Goal: Information Seeking & Learning: Understand process/instructions

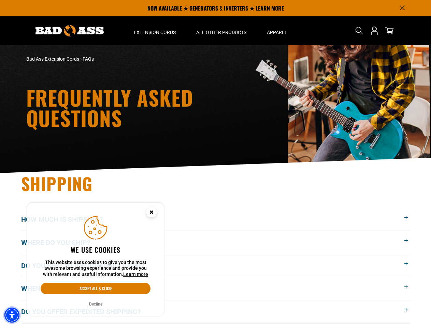
click at [12, 315] on img "Accessibility Menu" at bounding box center [11, 315] width 15 height 15
